Goal: Navigation & Orientation: Find specific page/section

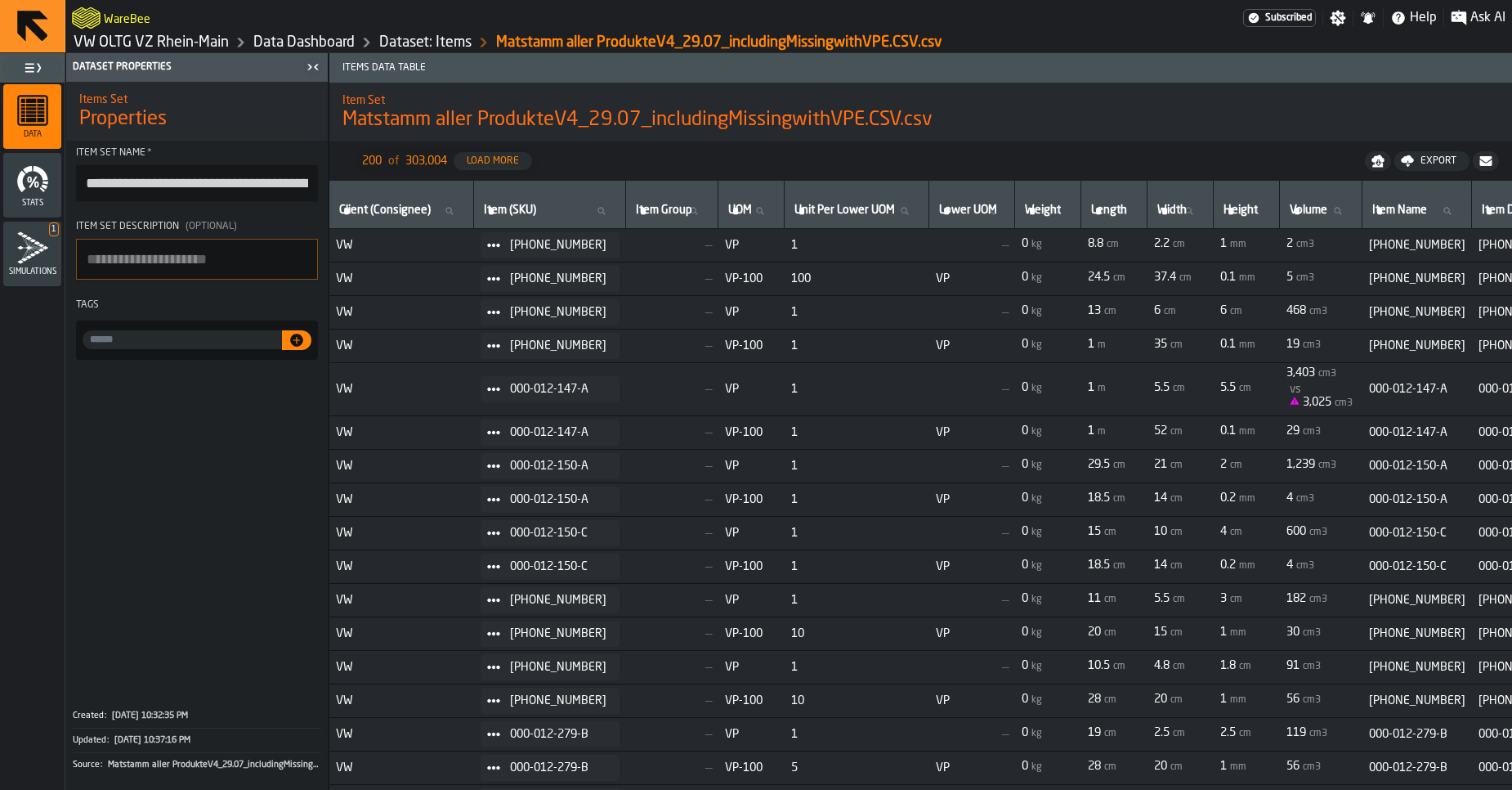
scroll to position [0, 121]
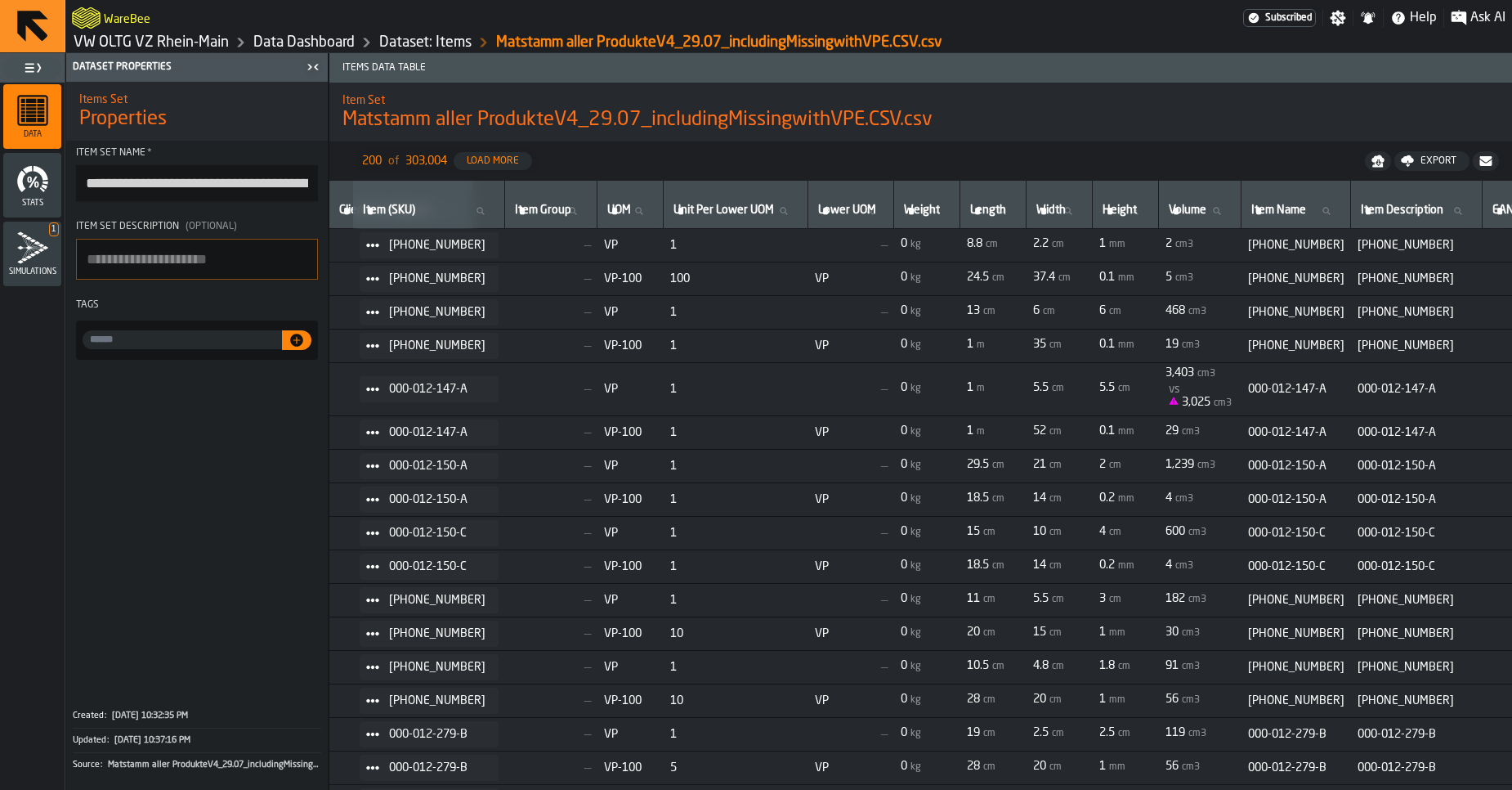
click at [97, 45] on link "VW OLTG VZ Rhein-Main" at bounding box center [151, 42] width 155 height 18
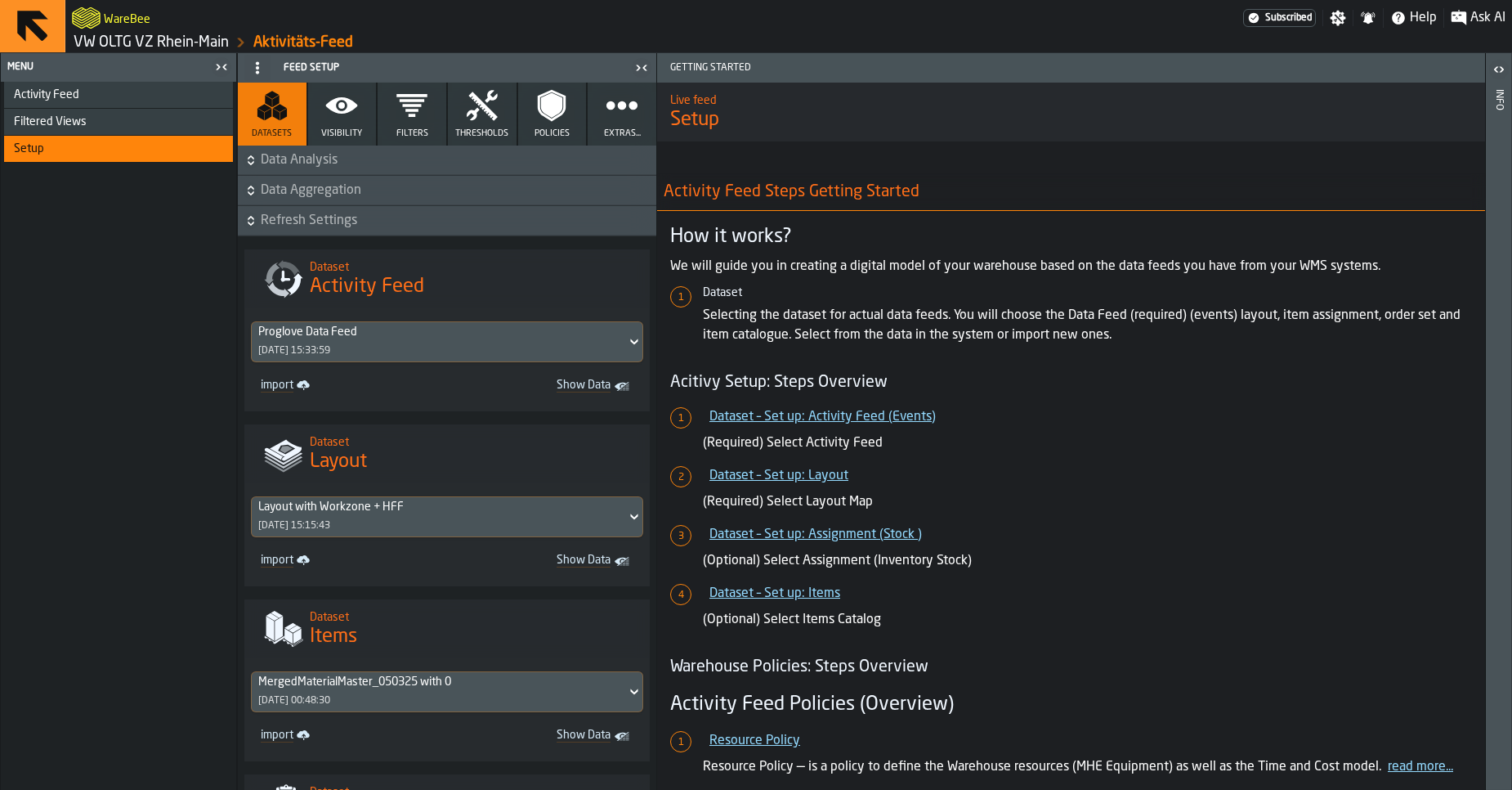
click at [101, 43] on link "VW OLTG VZ Rhein-Main" at bounding box center [151, 42] width 155 height 18
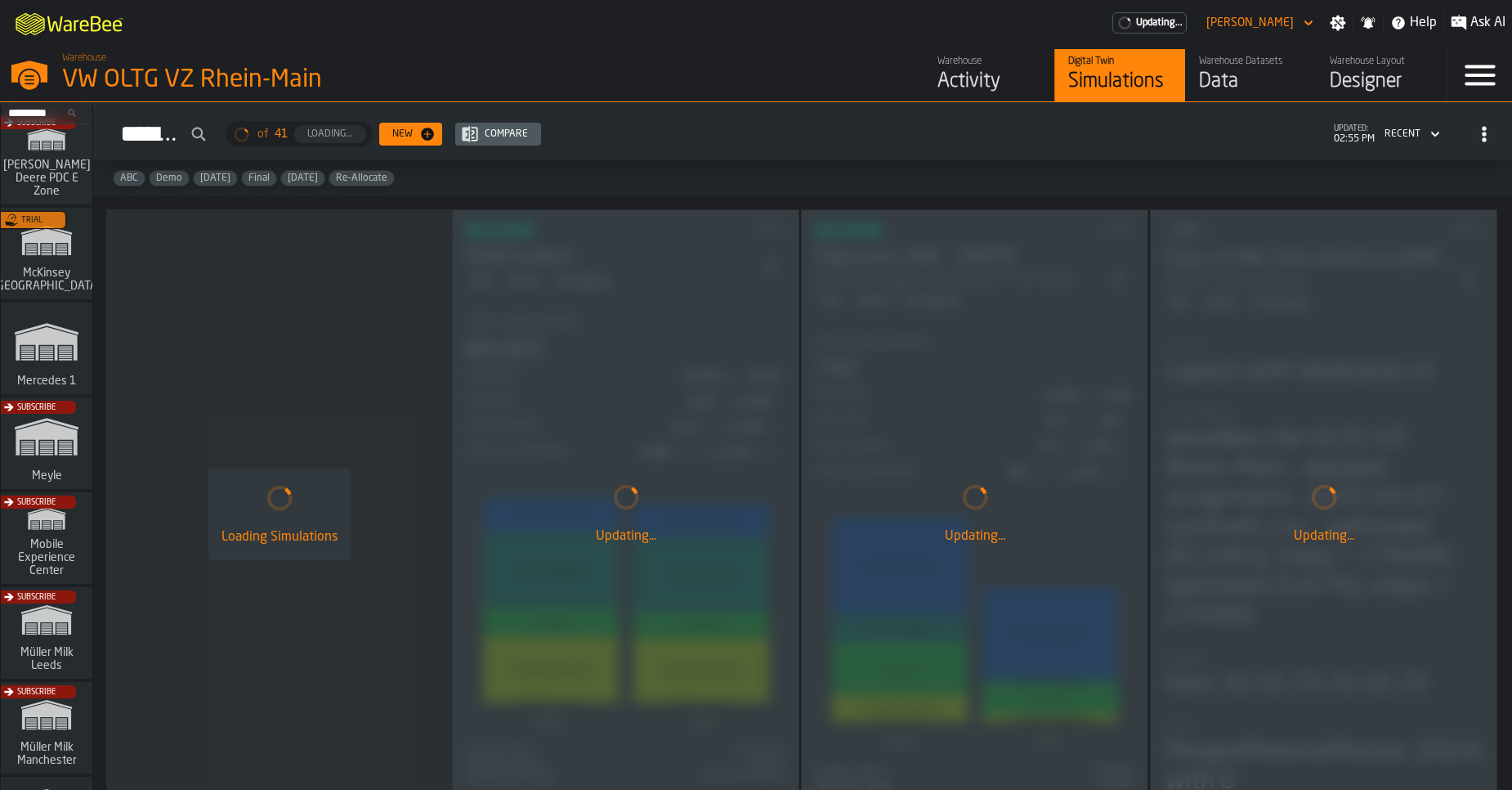
scroll to position [585, 0]
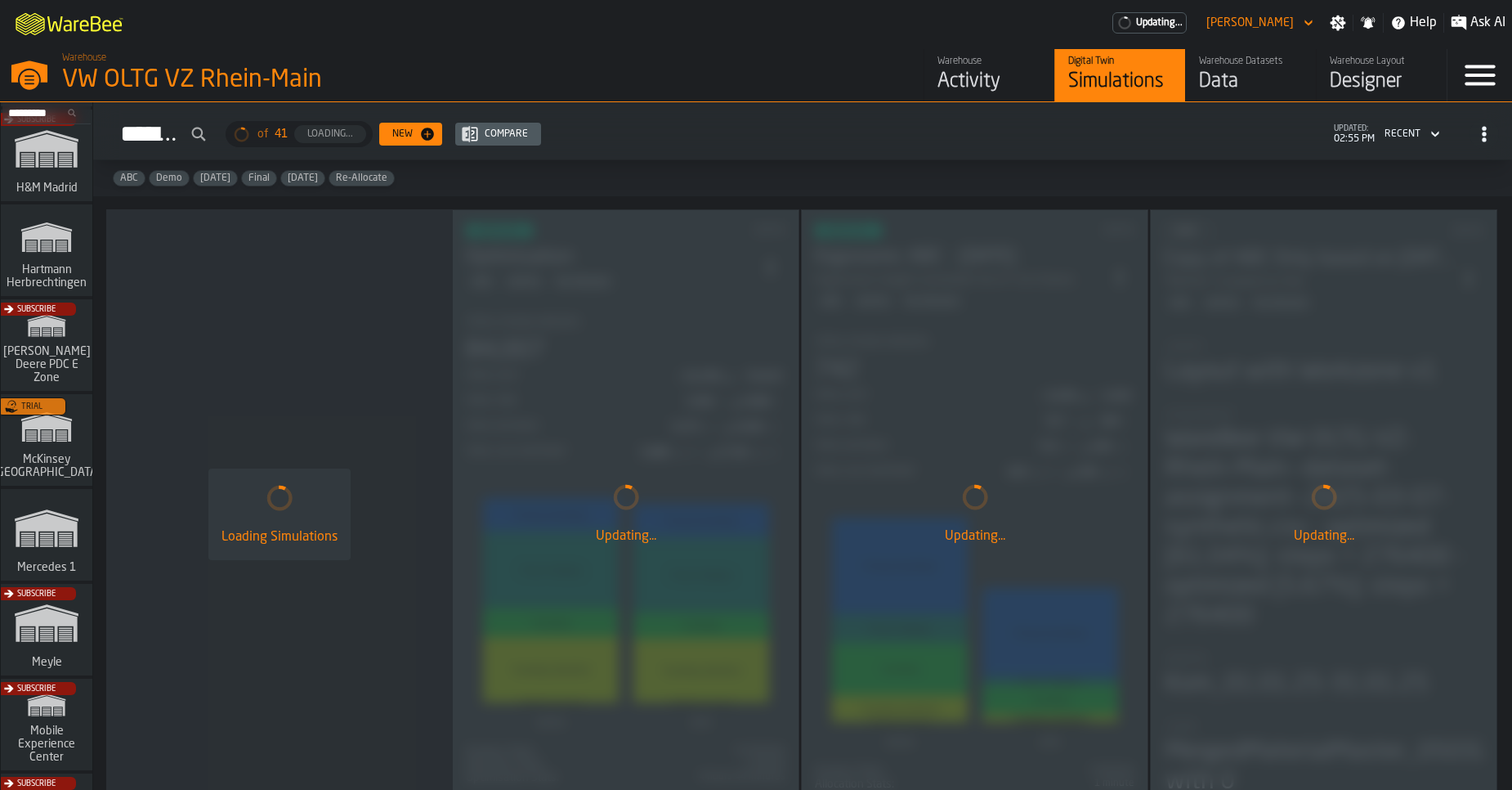
click at [57, 458] on div "Trial" at bounding box center [43, 445] width 91 height 95
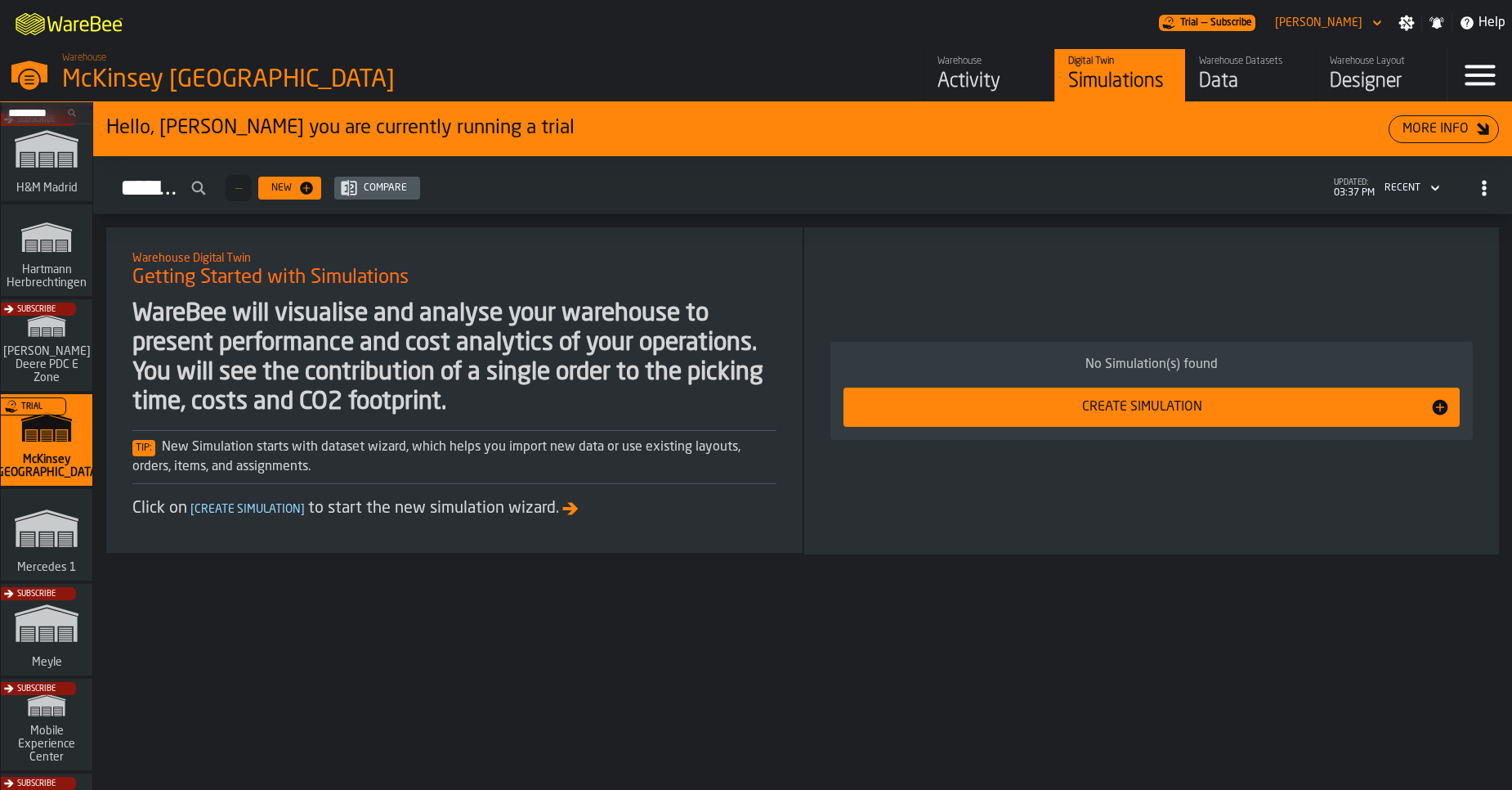
click at [1347, 95] on link "Warehouse Layout Designer" at bounding box center [1381, 74] width 131 height 52
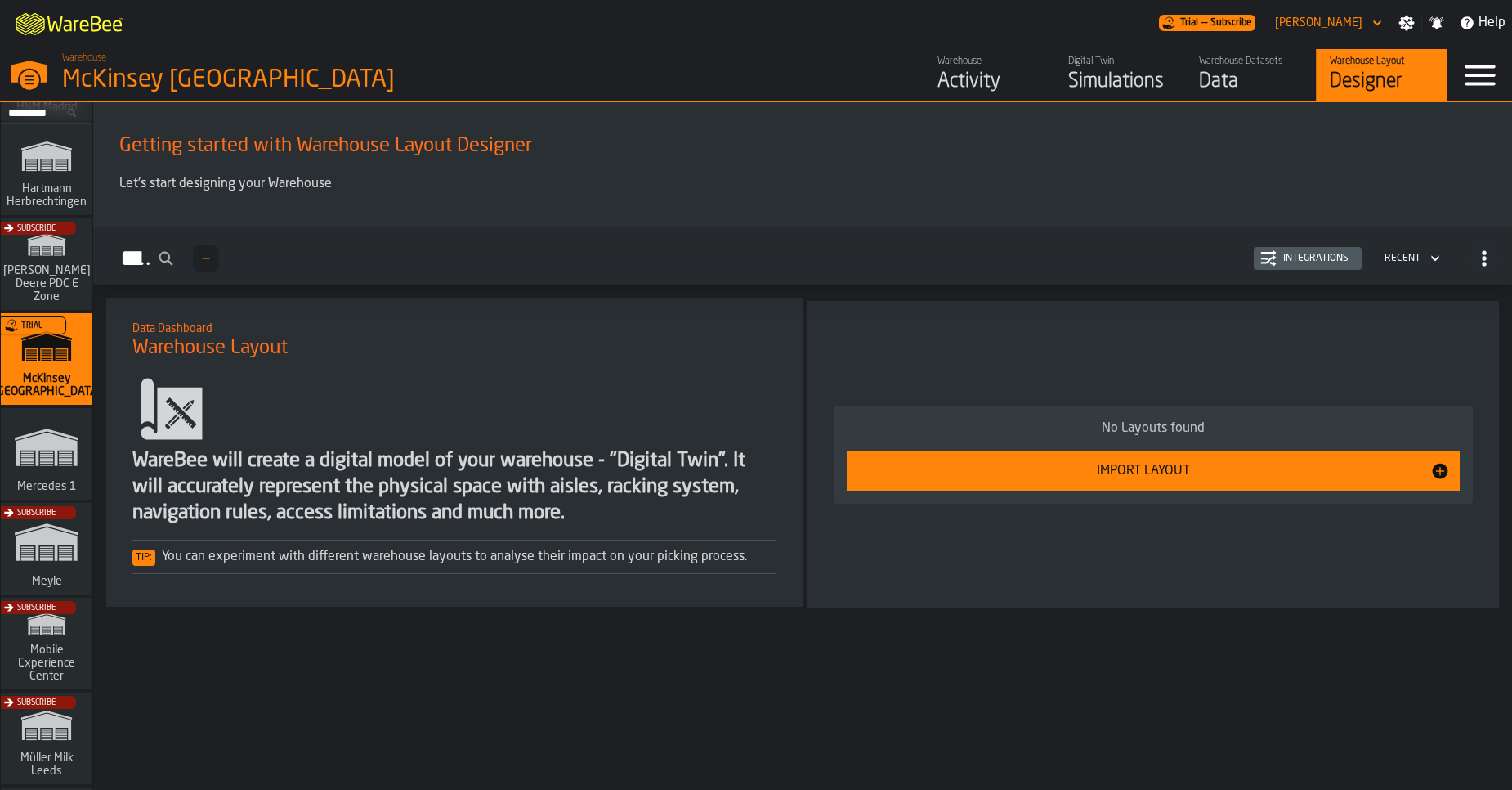
scroll to position [684, 0]
